Goal: Check status: Check status

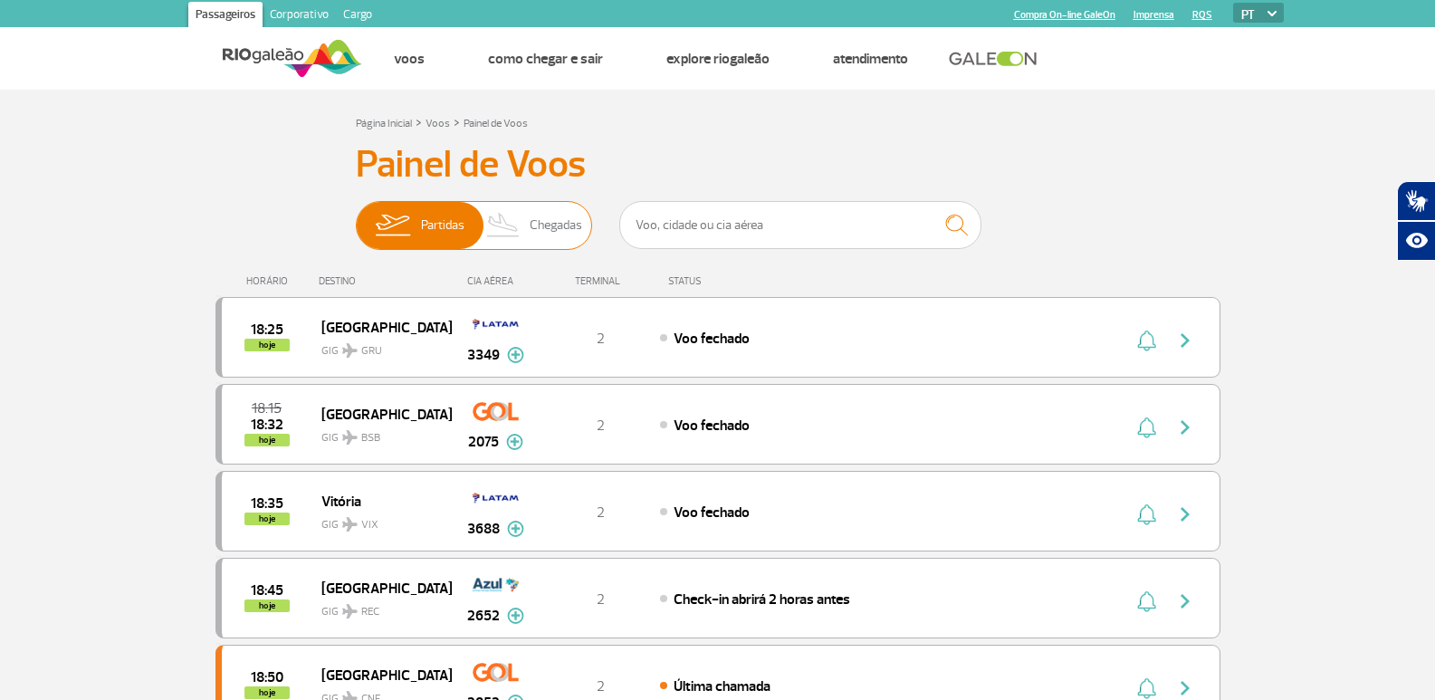
click at [520, 215] on img at bounding box center [503, 225] width 53 height 47
click at [356, 216] on input "Partidas Chegadas" at bounding box center [356, 216] width 0 height 0
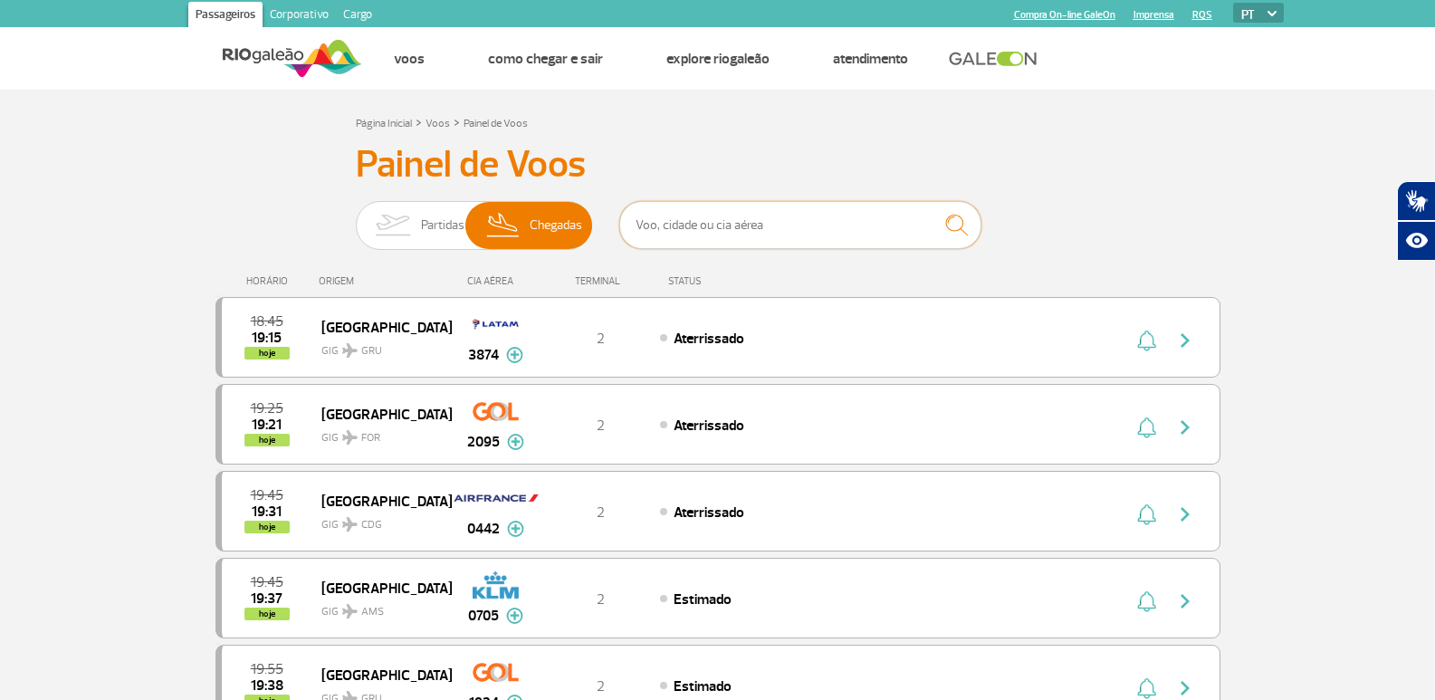
drag, startPoint x: 670, startPoint y: 218, endPoint x: 675, endPoint y: 208, distance: 10.9
click at [670, 218] on input "text" at bounding box center [800, 225] width 362 height 48
type input "3874"
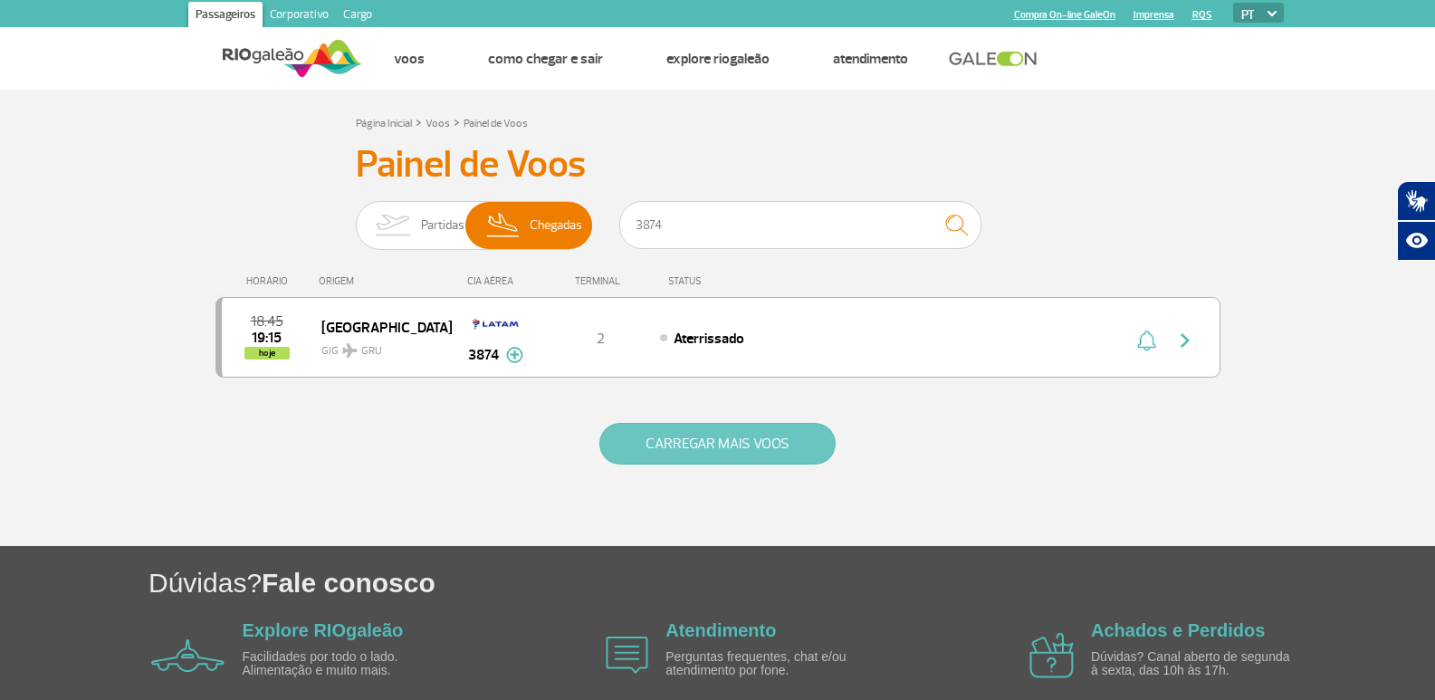
click at [720, 451] on button "CARREGAR MAIS VOOS" at bounding box center [717, 444] width 236 height 42
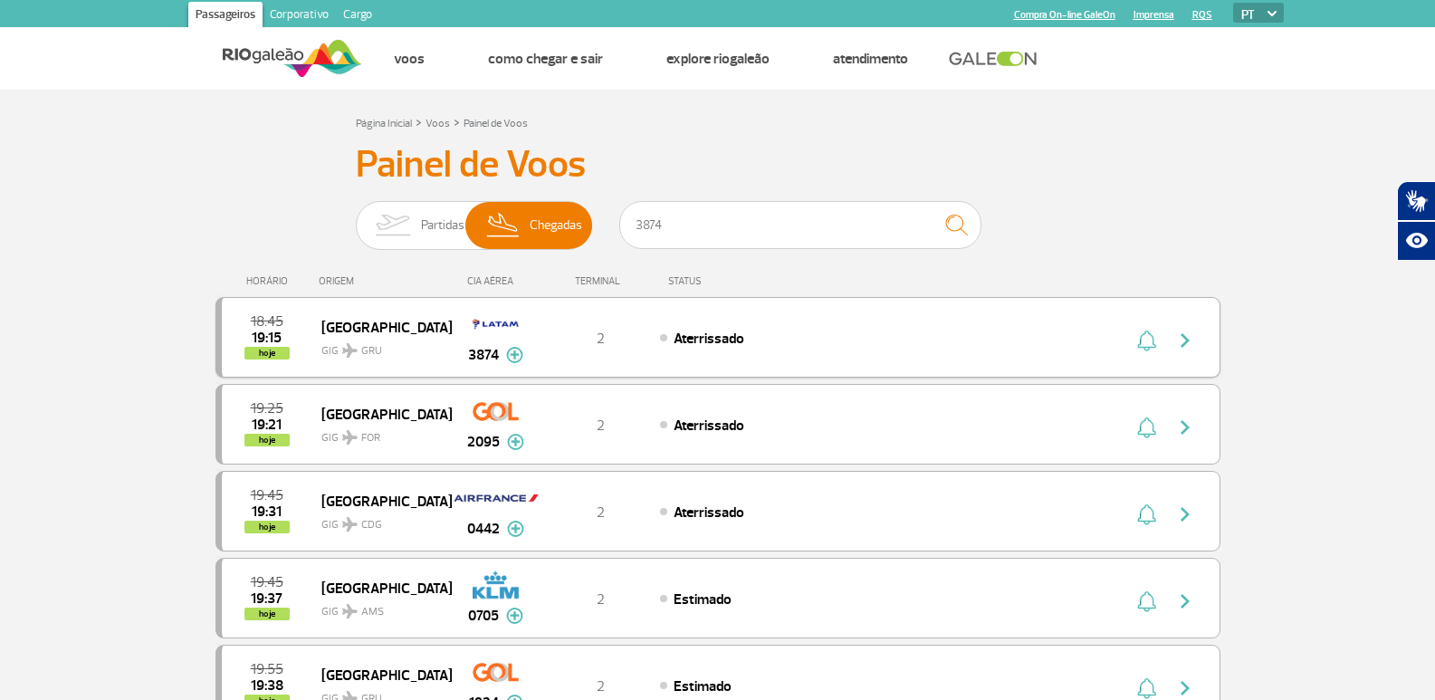
click at [1192, 341] on img "button" at bounding box center [1185, 341] width 22 height 22
